Goal: Transaction & Acquisition: Subscribe to service/newsletter

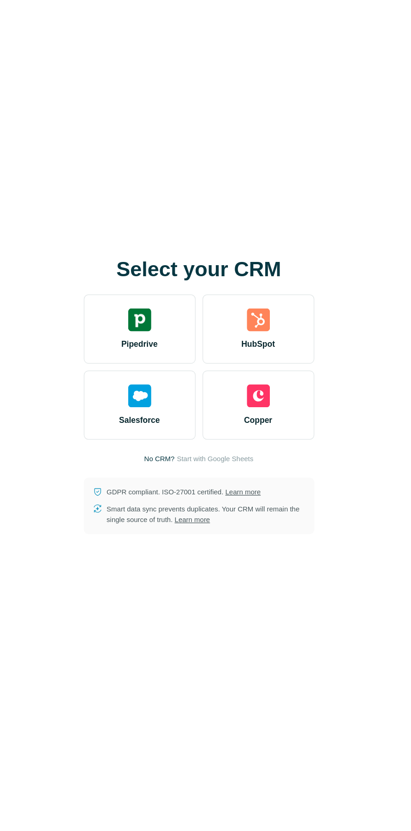
scroll to position [1, 0]
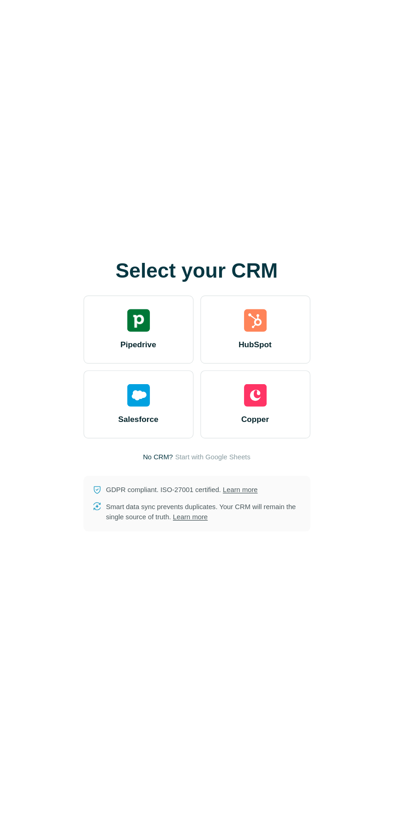
click at [219, 470] on span "Start with Google Sheets" at bounding box center [218, 466] width 61 height 8
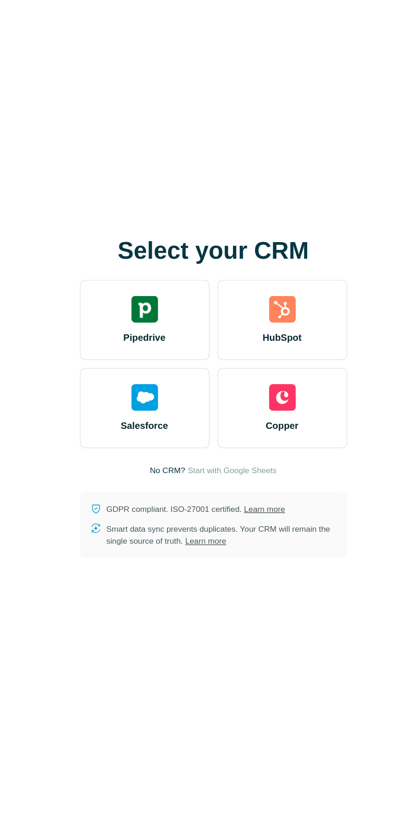
click at [222, 470] on span "Start with Google Sheets" at bounding box center [218, 466] width 61 height 8
